Goal: Task Accomplishment & Management: Complete application form

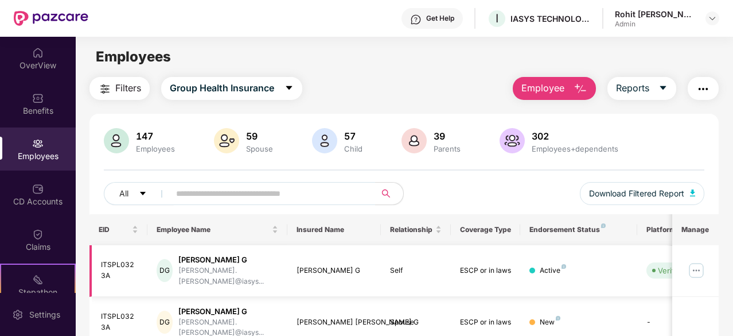
click at [691, 266] on img at bounding box center [696, 270] width 18 height 18
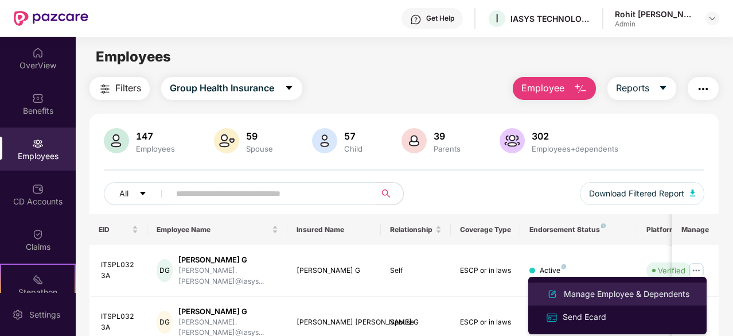
click at [598, 297] on div "Manage Employee & Dependents" at bounding box center [627, 293] width 130 height 13
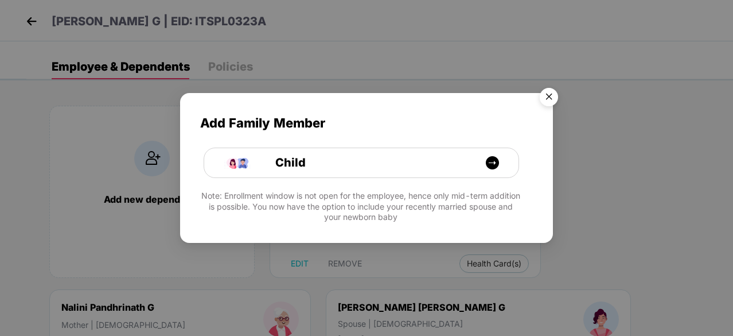
click at [543, 99] on img "Close" at bounding box center [549, 99] width 32 height 32
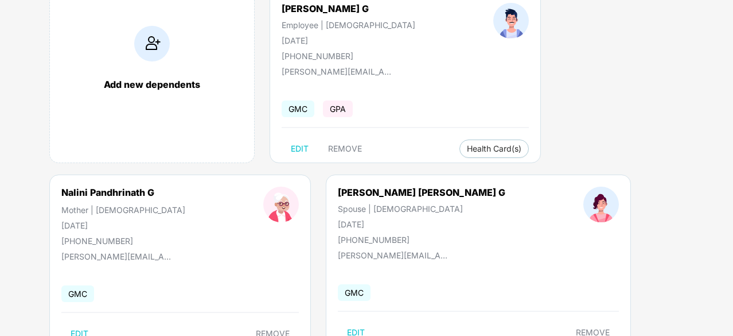
scroll to position [57, 0]
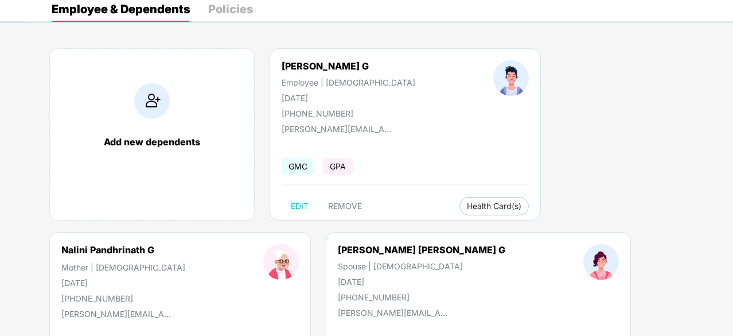
click at [303, 164] on span "GMC" at bounding box center [298, 166] width 33 height 17
click at [300, 204] on span "EDIT" at bounding box center [300, 205] width 18 height 9
select select "****"
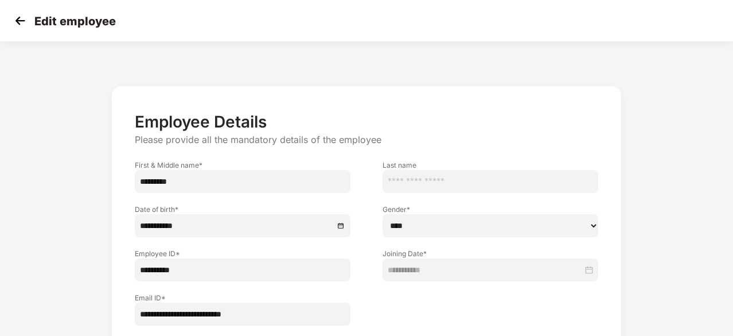
scroll to position [0, 0]
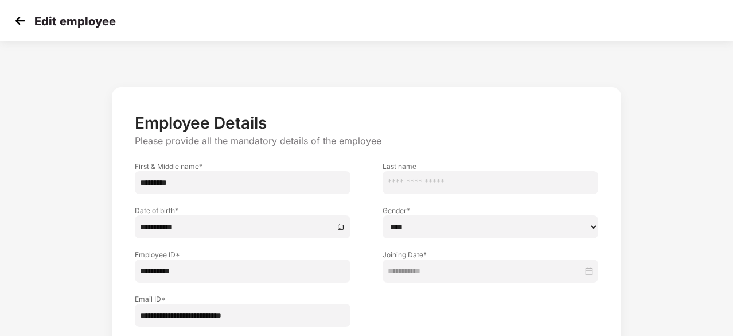
click at [29, 25] on div "Edit employee" at bounding box center [63, 21] width 104 height 17
click at [25, 24] on img at bounding box center [19, 20] width 17 height 17
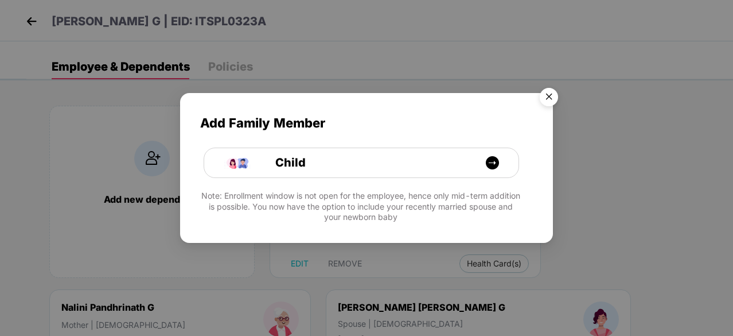
click at [550, 95] on img "Close" at bounding box center [549, 99] width 32 height 32
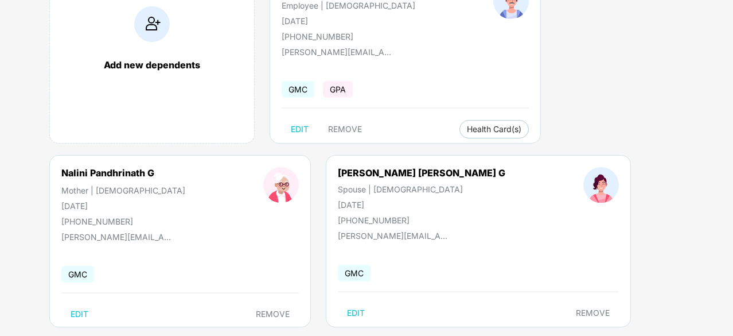
scroll to position [50, 0]
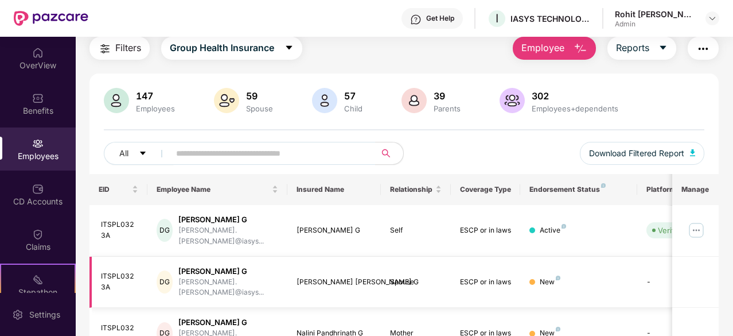
scroll to position [57, 0]
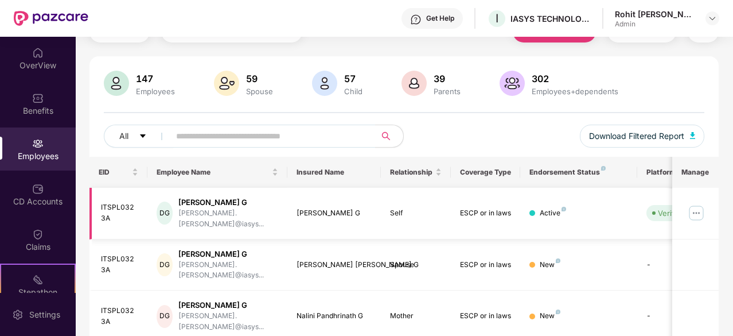
click at [694, 209] on img at bounding box center [696, 213] width 18 height 18
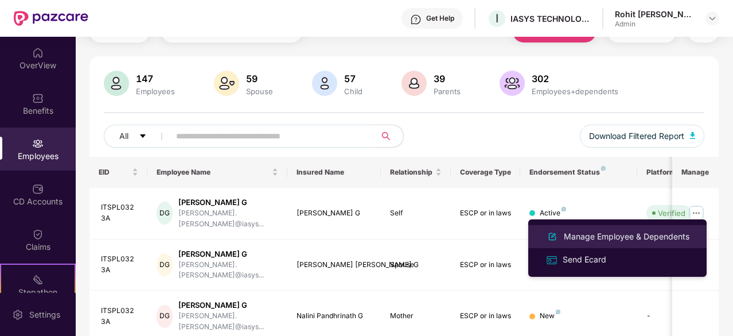
click at [588, 228] on li "Manage Employee & Dependents" at bounding box center [617, 236] width 178 height 23
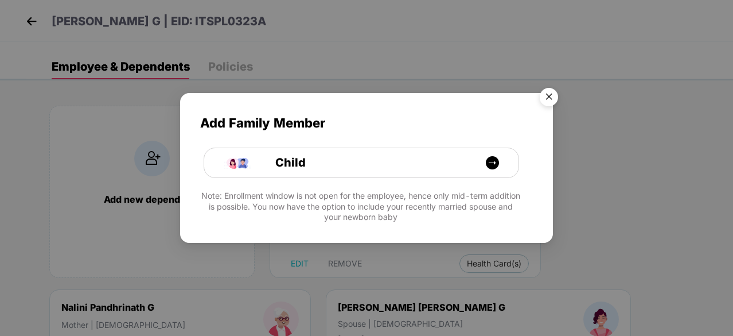
click at [546, 102] on img "Close" at bounding box center [549, 99] width 32 height 32
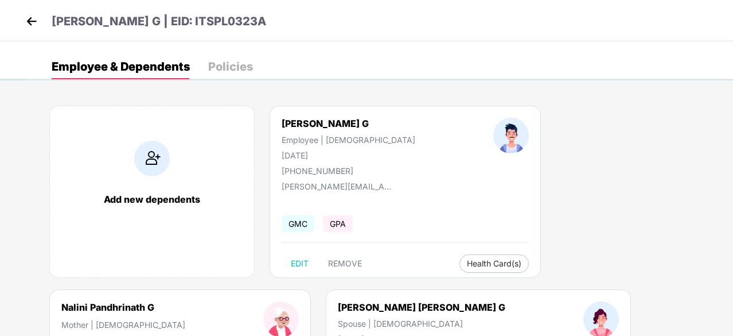
scroll to position [57, 0]
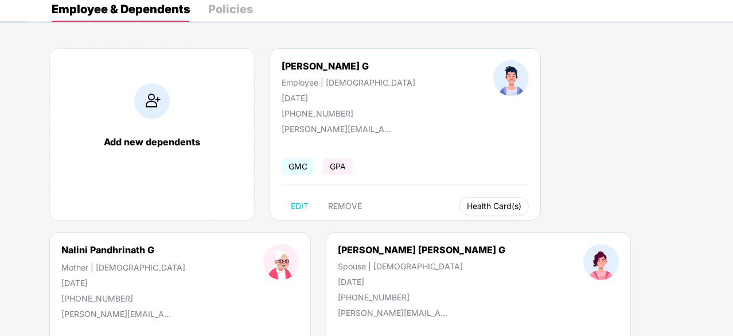
click at [467, 203] on span "Health Card(s)" at bounding box center [494, 206] width 55 height 6
click at [488, 227] on div "Add new dependents Dyanesh G Employee | Male 30 June 1993 +919921836377 dyanesh…" at bounding box center [379, 323] width 707 height 585
click at [467, 208] on span "Health Card(s)" at bounding box center [494, 206] width 55 height 6
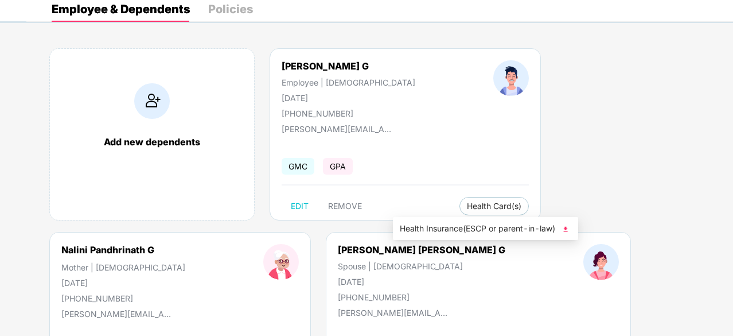
click at [434, 224] on span "Health Insurance(ESCP or parent-in-law)" at bounding box center [486, 228] width 172 height 13
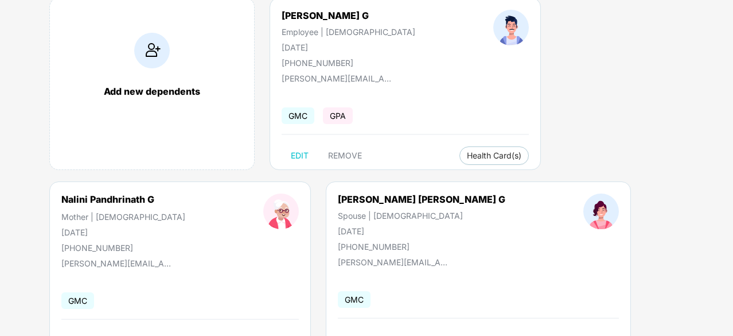
scroll to position [0, 0]
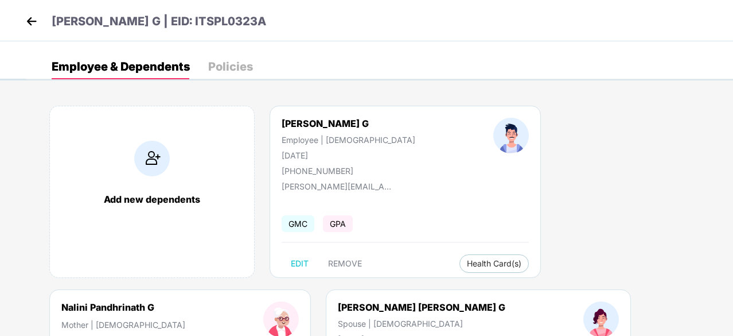
click at [32, 18] on img at bounding box center [31, 21] width 17 height 17
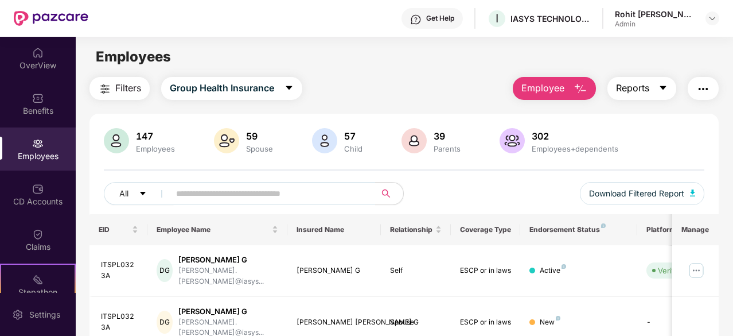
click at [644, 95] on span "Reports" at bounding box center [632, 88] width 33 height 14
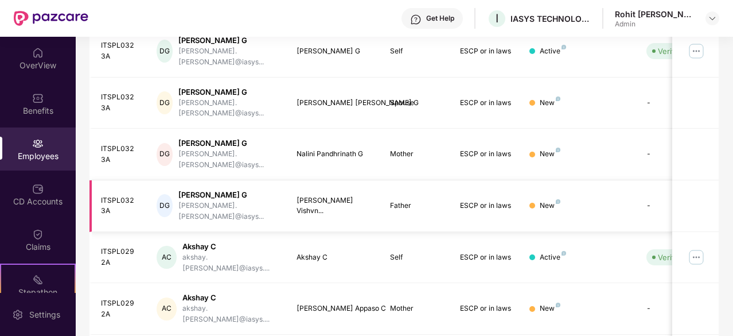
scroll to position [230, 0]
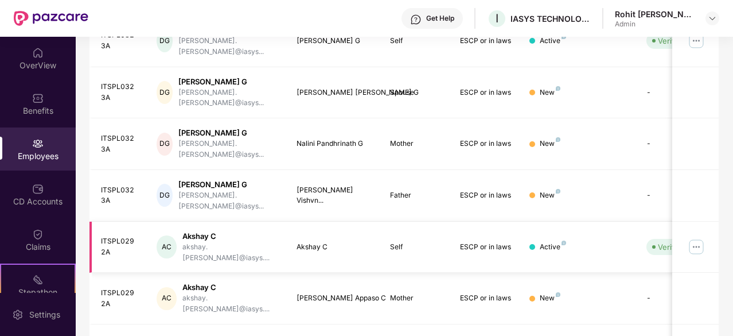
click at [699, 238] on img at bounding box center [696, 247] width 18 height 18
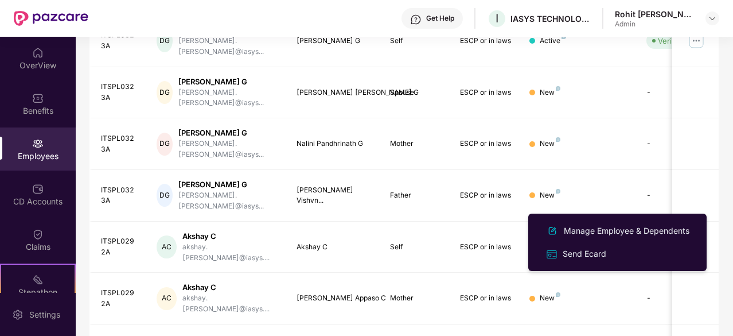
click at [637, 230] on div "Manage Employee & Dependents" at bounding box center [627, 230] width 130 height 13
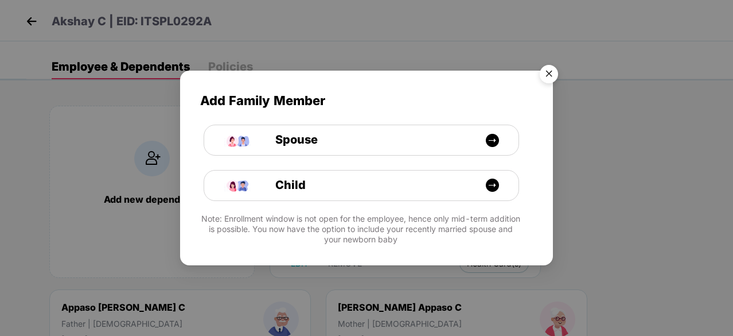
click at [553, 74] on img "Close" at bounding box center [549, 76] width 32 height 32
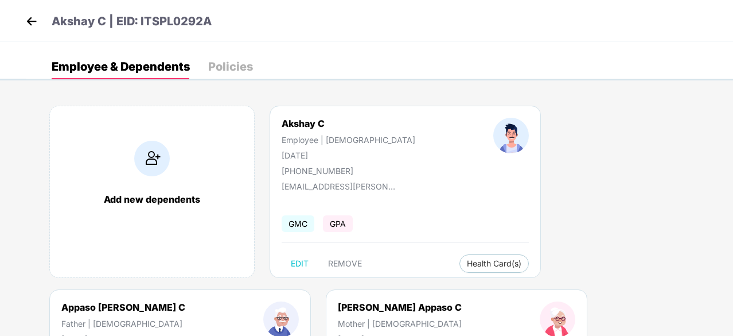
click at [303, 224] on span "GMC" at bounding box center [298, 223] width 33 height 17
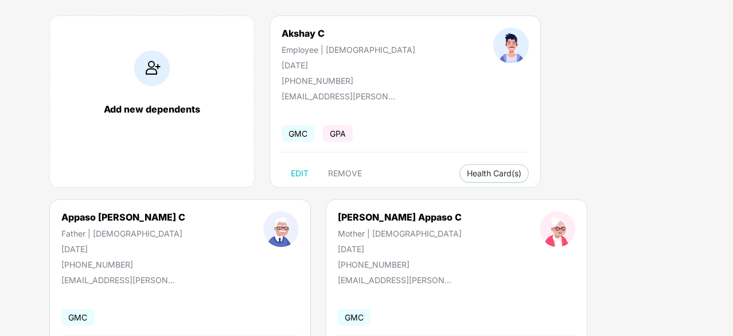
scroll to position [39, 0]
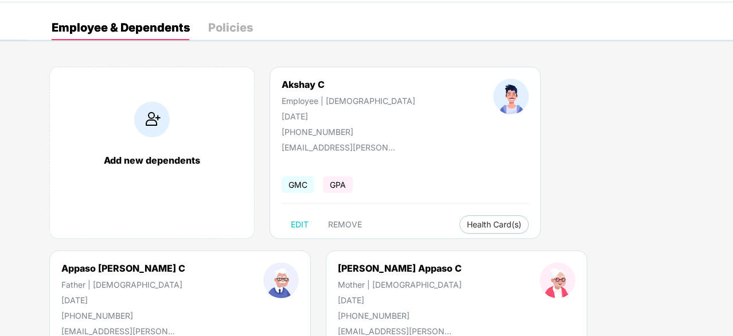
click at [340, 182] on span "GPA" at bounding box center [338, 184] width 30 height 17
click at [467, 225] on span "Health Card(s)" at bounding box center [494, 224] width 55 height 6
click at [475, 246] on span "Health Insurance(ESCP or parent-in-law)" at bounding box center [486, 246] width 172 height 13
click at [373, 289] on div "Add new dependents Akshay C Employee | Male 16 Oct 1994 +919604131331 akshay.ch…" at bounding box center [379, 250] width 707 height 402
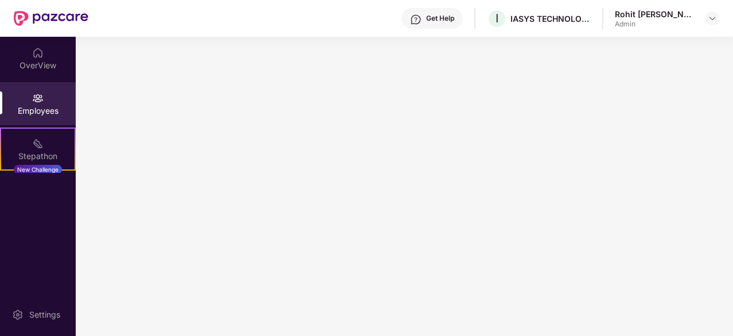
scroll to position [0, 0]
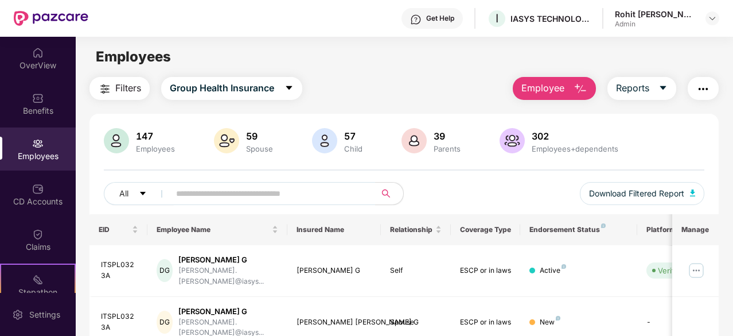
click at [327, 97] on div "Filters Group Health Insurance Employee Reports" at bounding box center [404, 88] width 629 height 23
click at [561, 85] on span "Employee" at bounding box center [543, 88] width 43 height 14
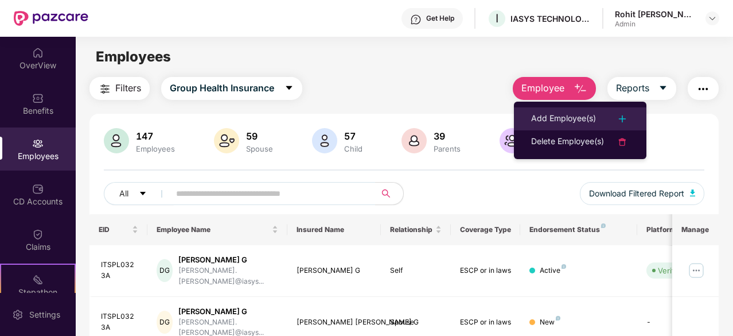
click at [555, 119] on div "Add Employee(s)" at bounding box center [563, 119] width 65 height 14
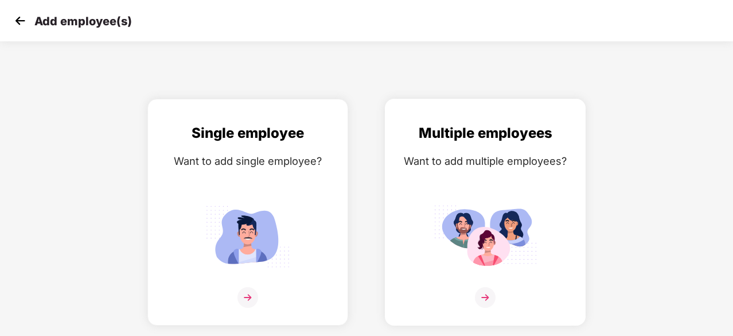
click at [485, 297] on img at bounding box center [485, 297] width 21 height 21
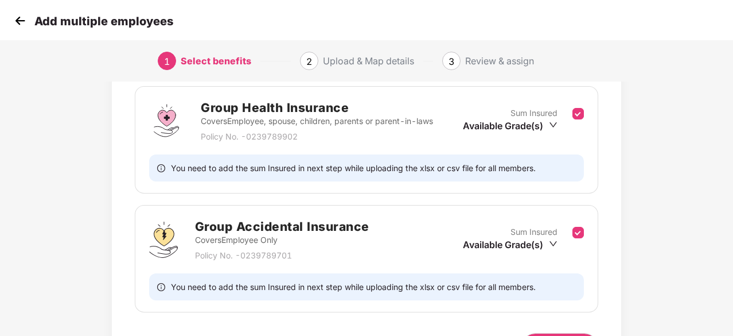
scroll to position [244, 0]
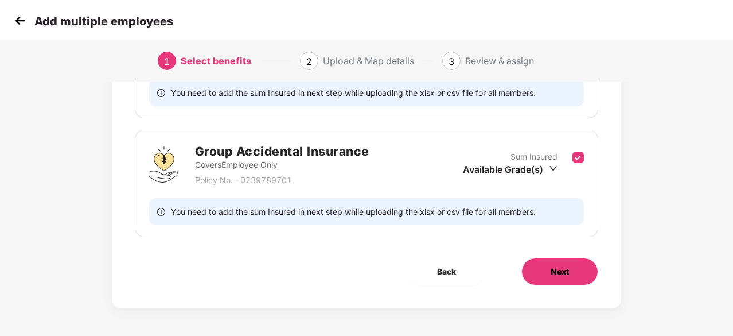
click at [559, 266] on span "Next" at bounding box center [560, 271] width 18 height 13
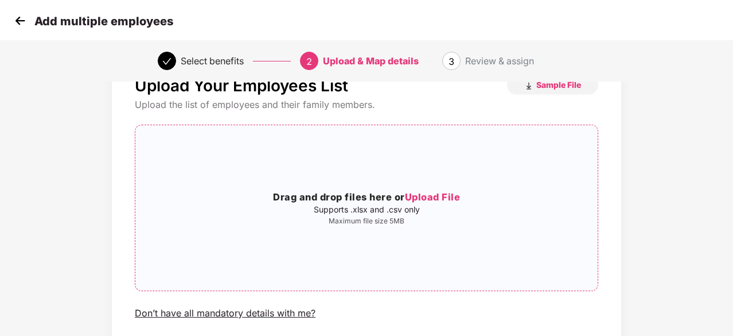
scroll to position [115, 0]
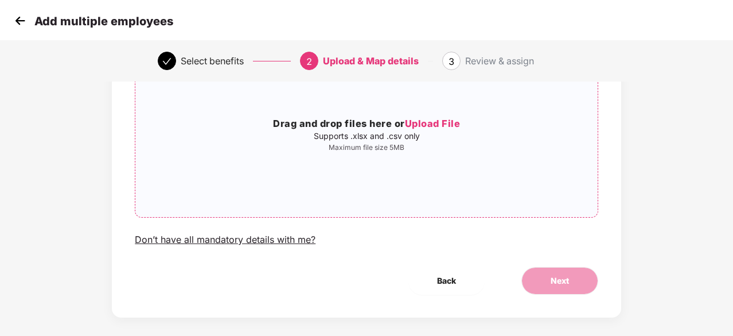
click at [423, 155] on div "Drag and drop files here or Upload File Supports .xlsx and .csv only Maximum fi…" at bounding box center [366, 134] width 462 height 147
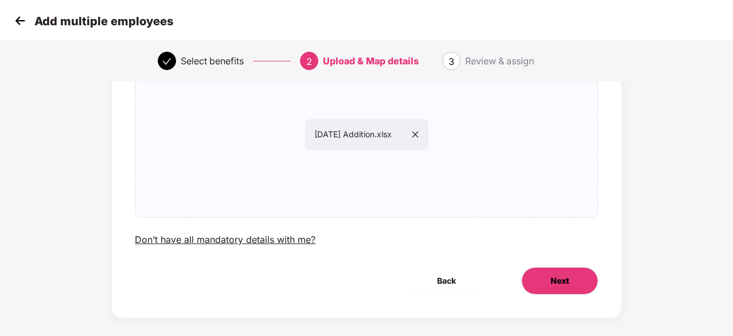
click at [547, 282] on button "Next" at bounding box center [560, 281] width 77 height 28
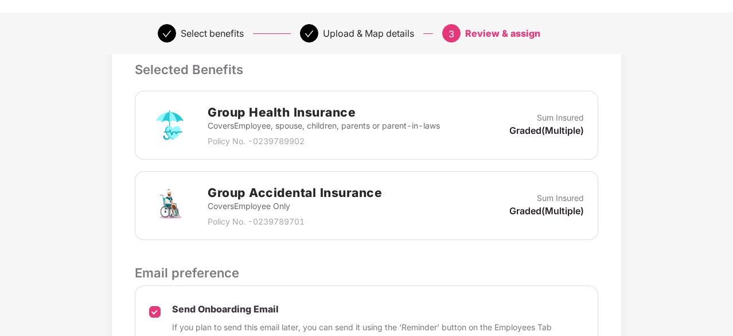
scroll to position [395, 0]
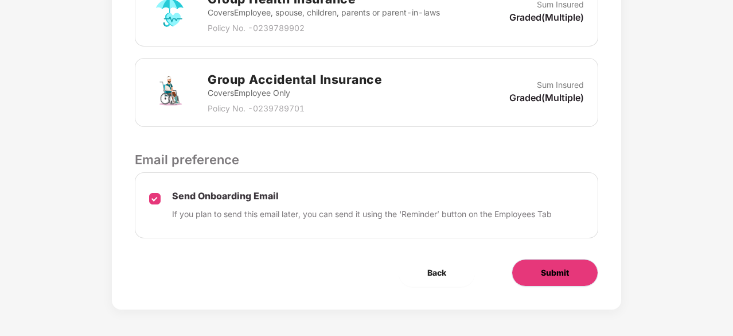
click at [527, 261] on button "Submit" at bounding box center [555, 273] width 87 height 28
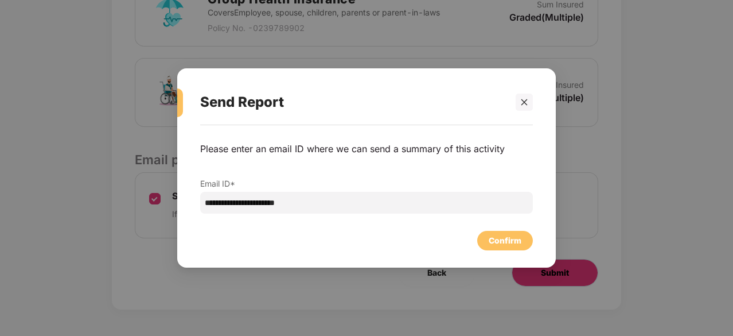
scroll to position [0, 0]
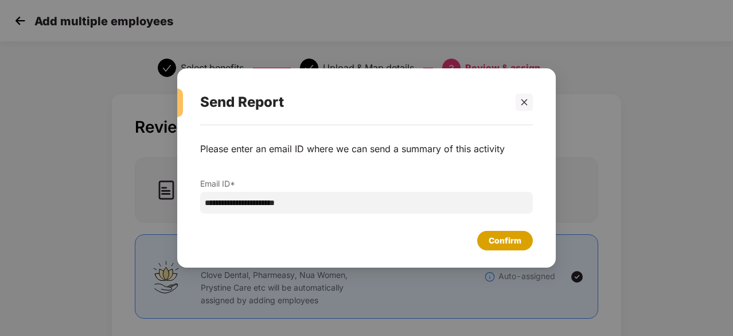
click at [503, 244] on div "Confirm" at bounding box center [505, 240] width 33 height 13
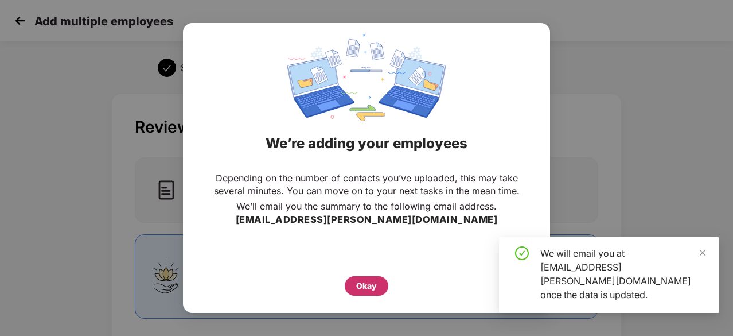
click at [370, 283] on div "Okay" at bounding box center [366, 285] width 21 height 13
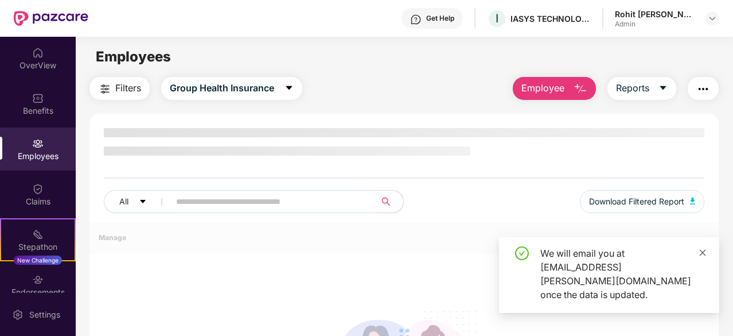
click at [703, 256] on icon "close" at bounding box center [703, 252] width 8 height 8
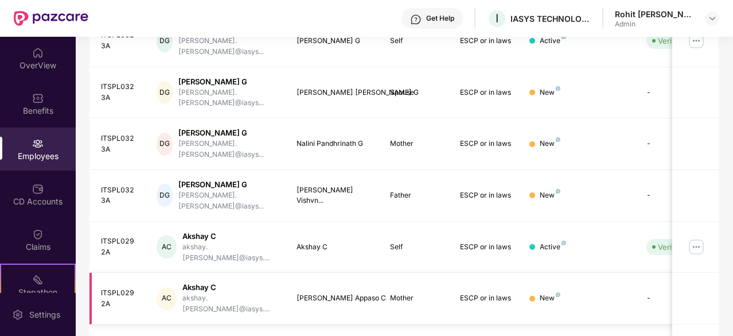
scroll to position [287, 0]
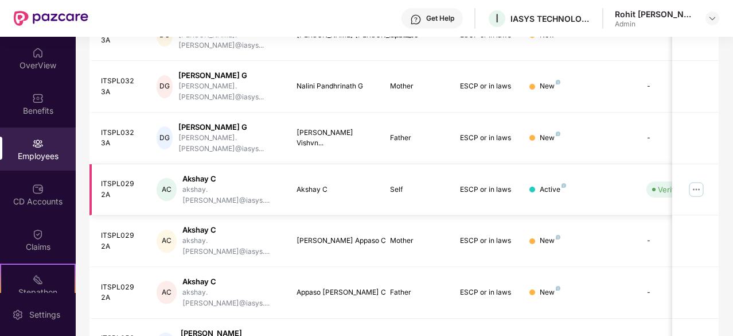
click at [702, 180] on img at bounding box center [696, 189] width 18 height 18
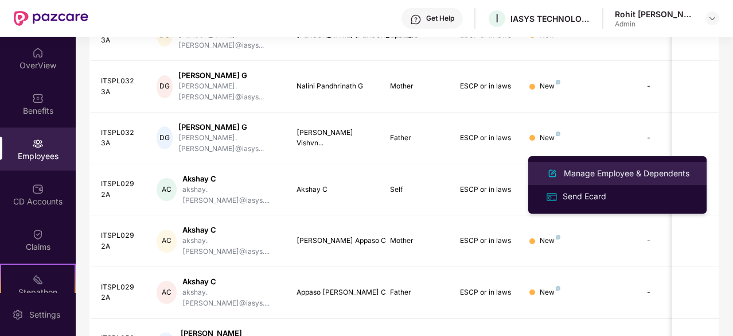
click at [606, 167] on div "Manage Employee & Dependents" at bounding box center [627, 173] width 130 height 13
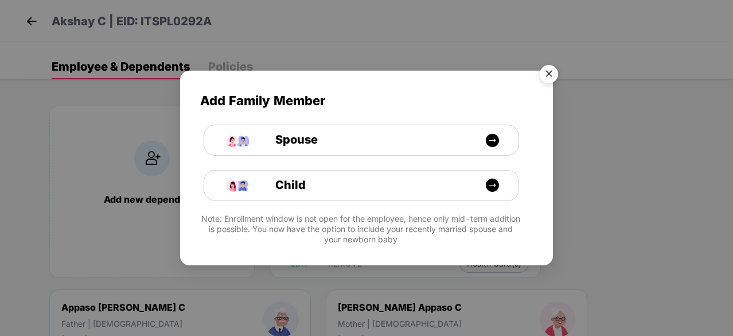
click at [545, 74] on img "Close" at bounding box center [549, 76] width 32 height 32
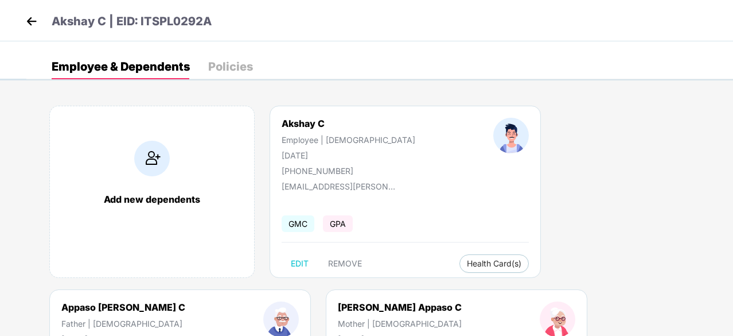
click at [26, 14] on img at bounding box center [31, 21] width 17 height 17
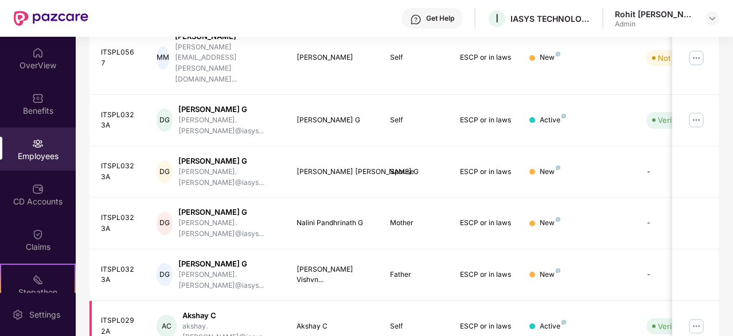
scroll to position [367, 0]
